Goal: Check status

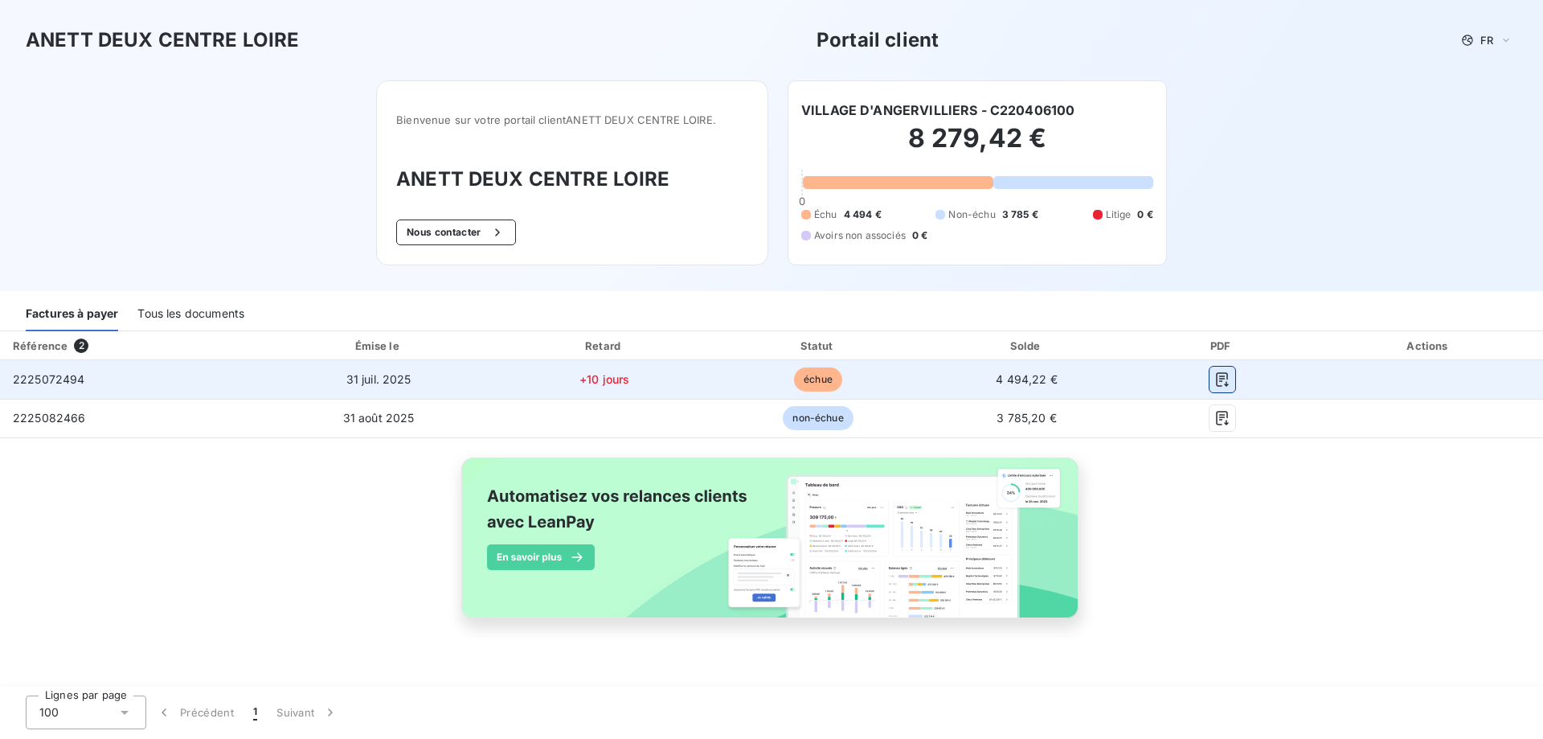
click at [1225, 381] on icon "button" at bounding box center [1222, 379] width 16 height 16
